Goal: Check status: Check status

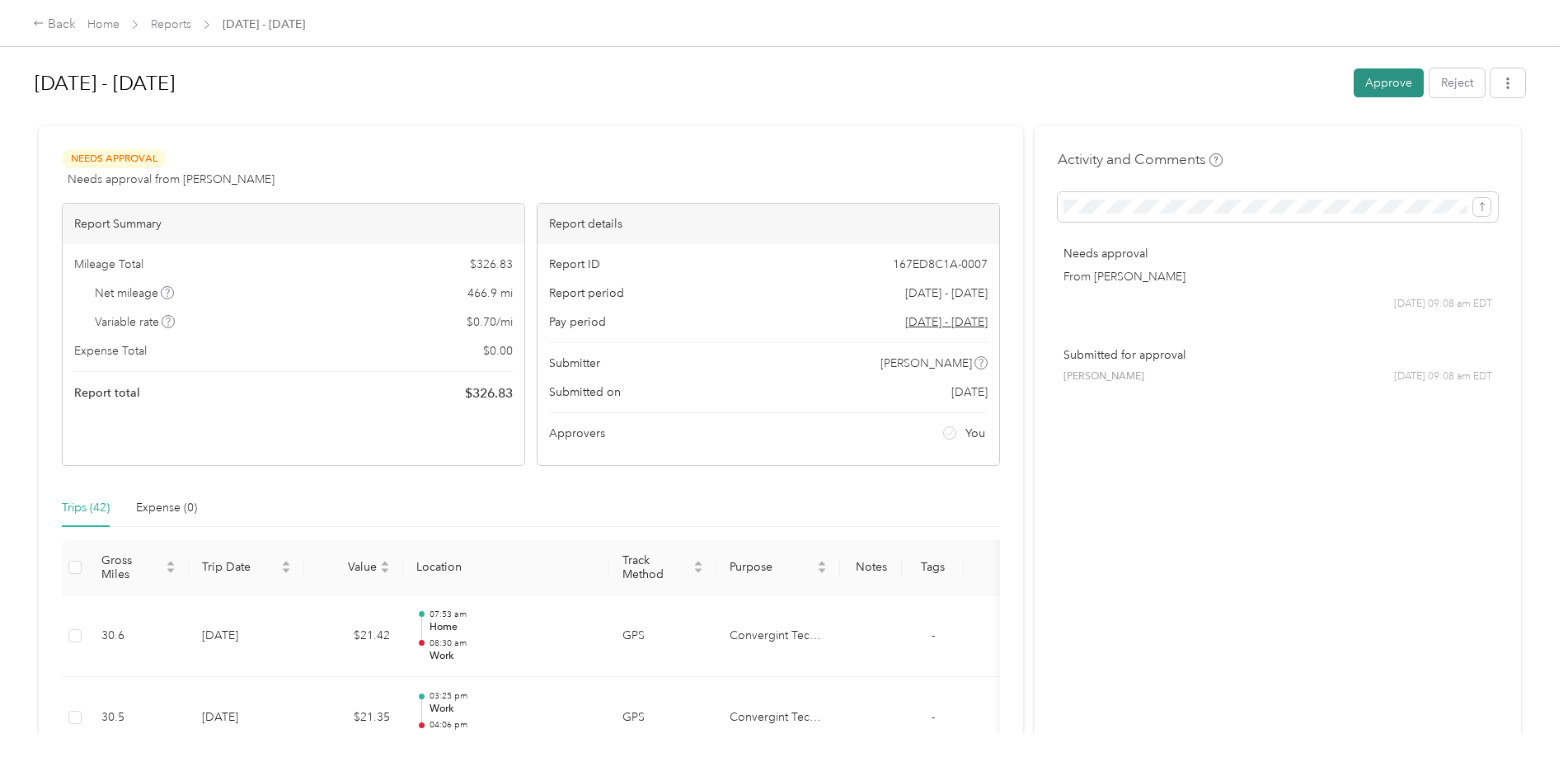
click at [1377, 87] on button "Approve" at bounding box center [1389, 83] width 70 height 29
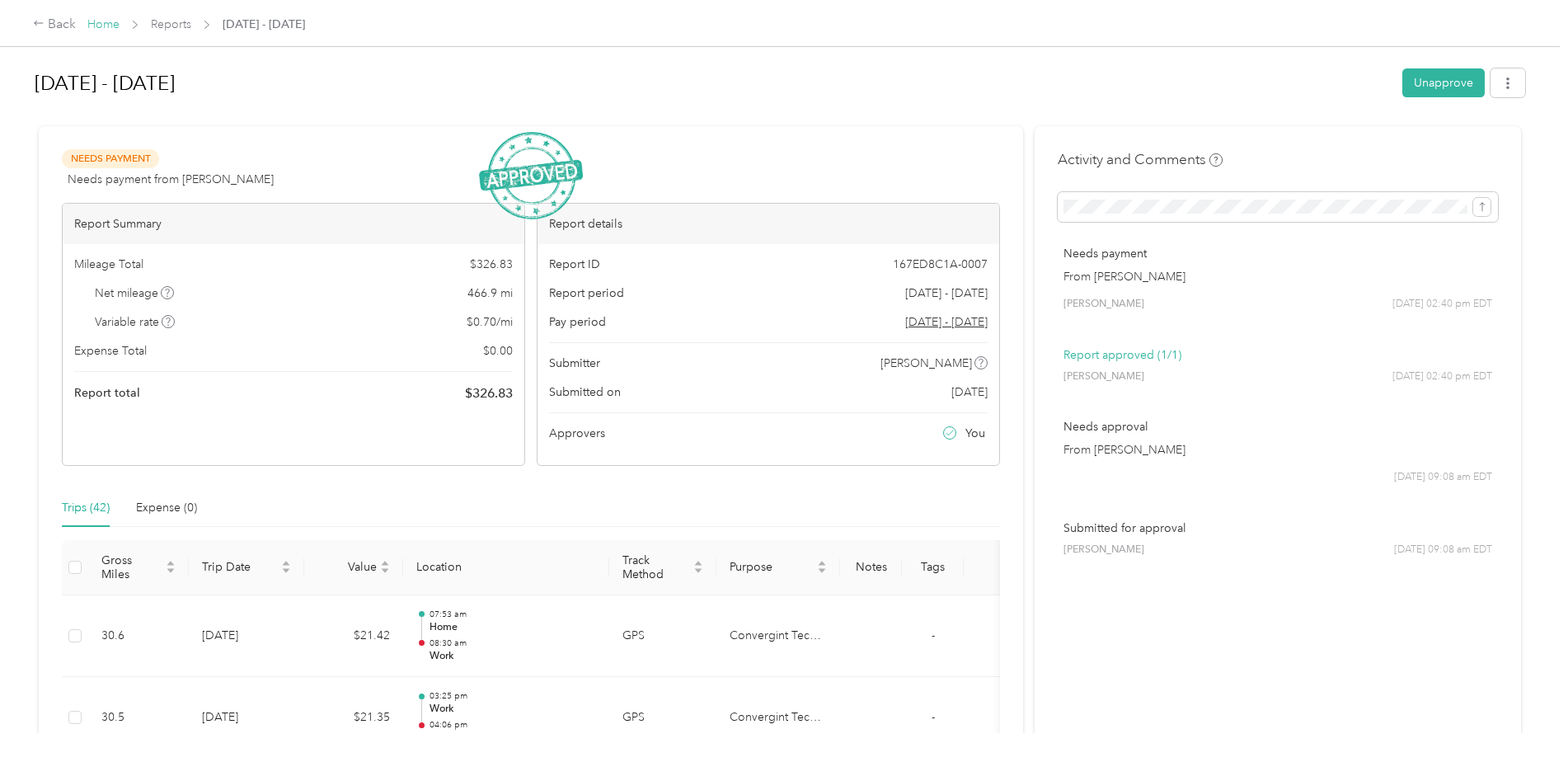
click at [97, 21] on link "Home" at bounding box center [104, 24] width 33 height 14
